Goal: Transaction & Acquisition: Purchase product/service

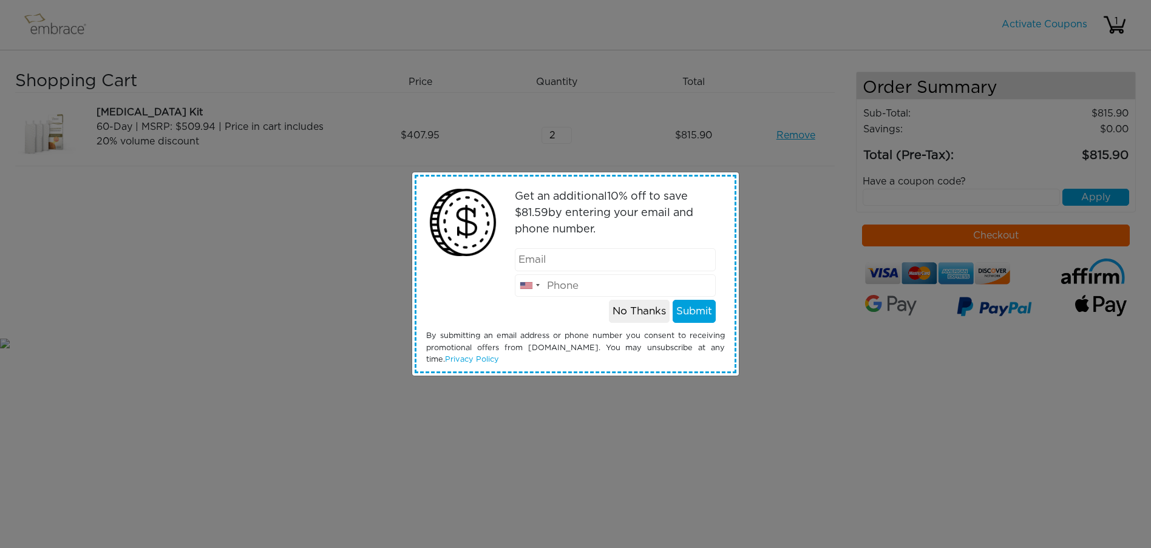
click at [560, 138] on div "Get an additional 10 % off to save $ 81.59 by entering your email and phone num…" at bounding box center [575, 274] width 1151 height 548
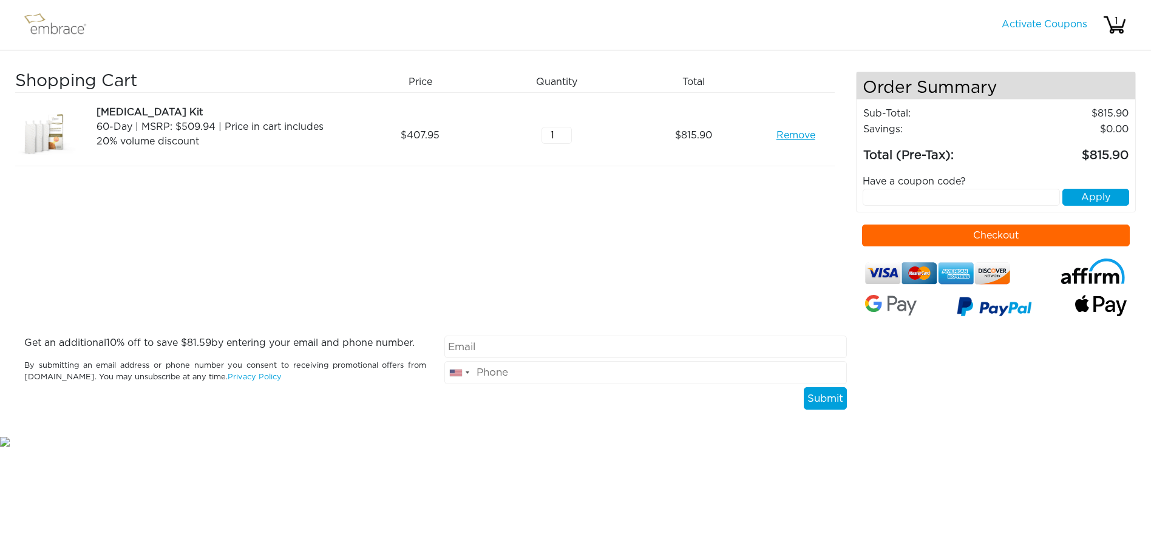
type input "1"
click at [564, 139] on input "1" at bounding box center [556, 135] width 30 height 17
click at [617, 187] on div "Shopping Cart Price Quantity Qty Total [MEDICAL_DATA] Kit 60-Day | MSRP: $509.9…" at bounding box center [435, 204] width 841 height 264
click at [877, 199] on input "text" at bounding box center [961, 197] width 197 height 17
paste input "STACKANDSAVE"
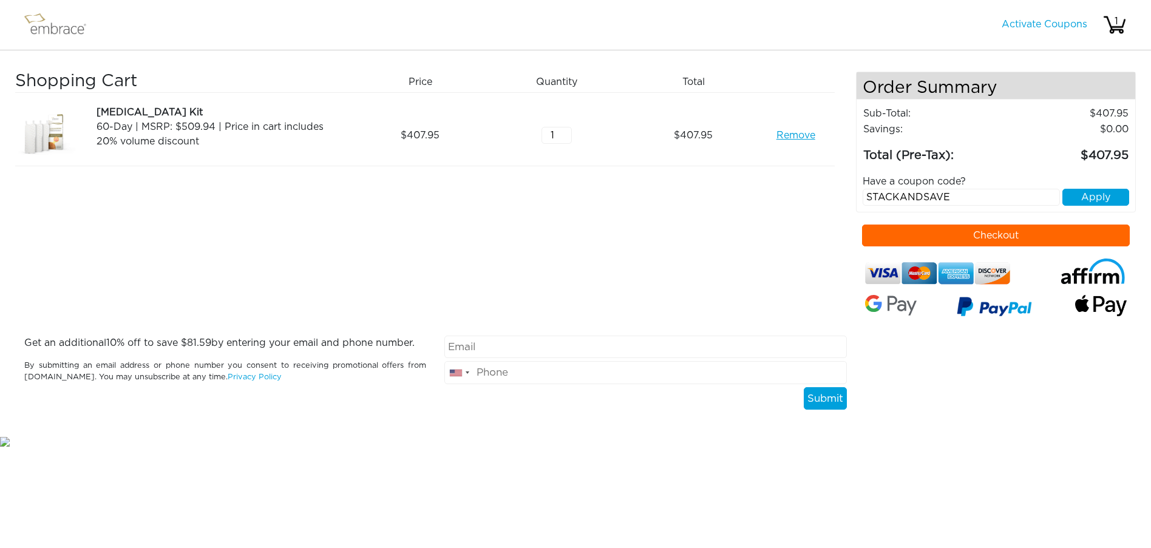
type input "STACKANDSAVE"
click at [1093, 197] on button "Apply" at bounding box center [1095, 197] width 67 height 17
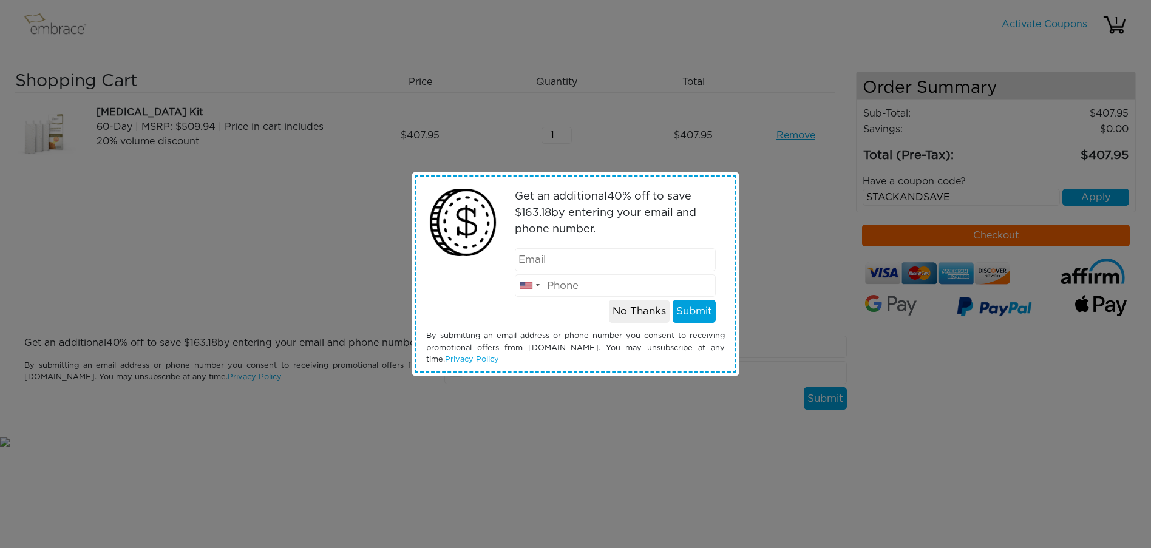
click at [617, 263] on input "email" at bounding box center [616, 259] width 202 height 23
type input "[EMAIL_ADDRESS][DOMAIN_NAME]"
type input "56230294"
click at [538, 288] on div at bounding box center [529, 286] width 28 height 22
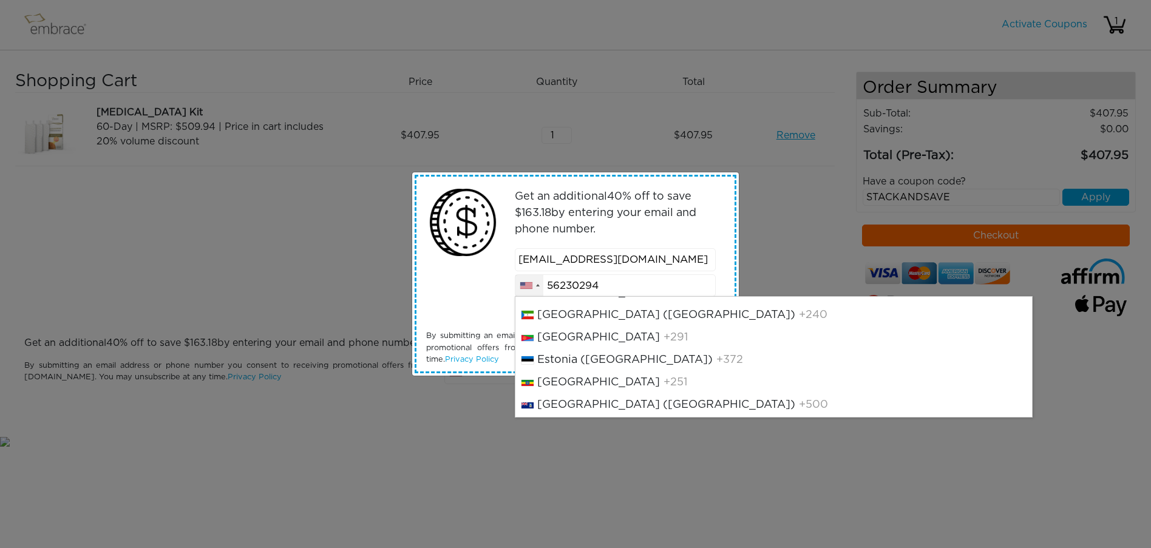
scroll to position [1570, 0]
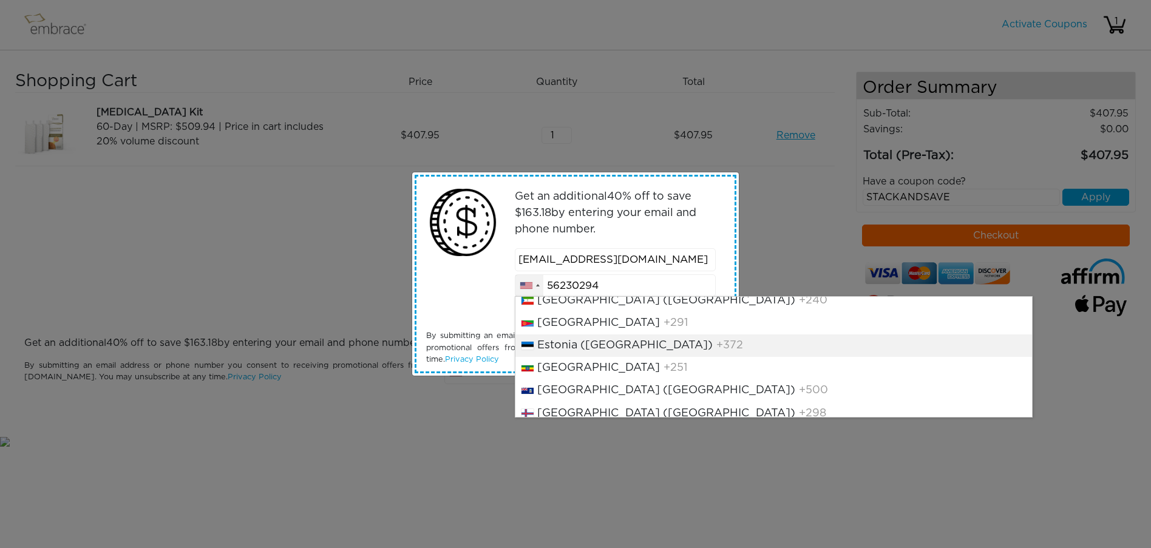
click at [716, 351] on span "+372" at bounding box center [729, 345] width 27 height 11
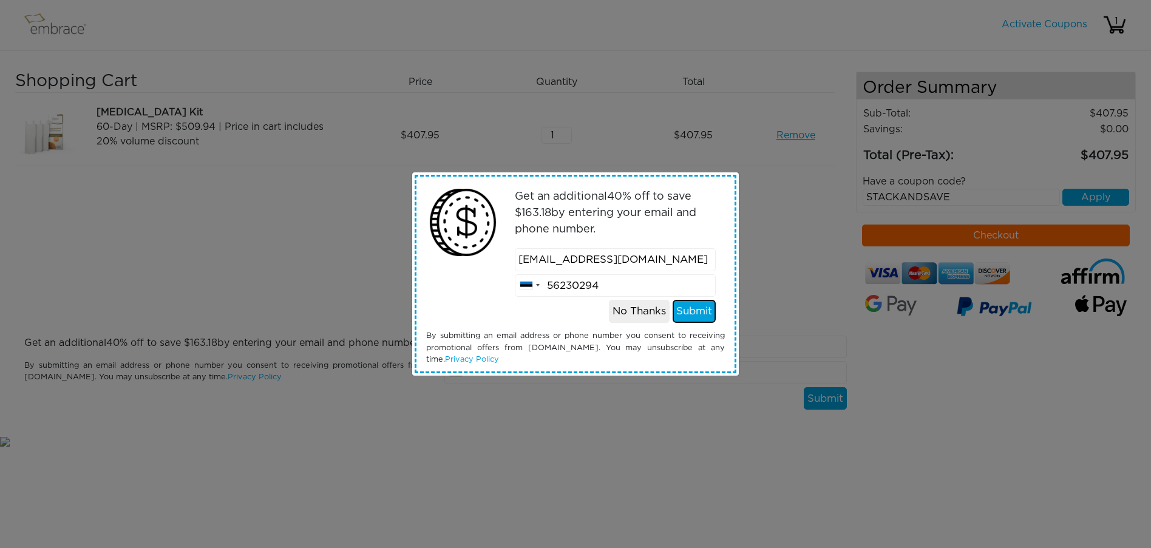
click at [696, 315] on button "Submit" at bounding box center [694, 311] width 43 height 23
